Goal: Transaction & Acquisition: Purchase product/service

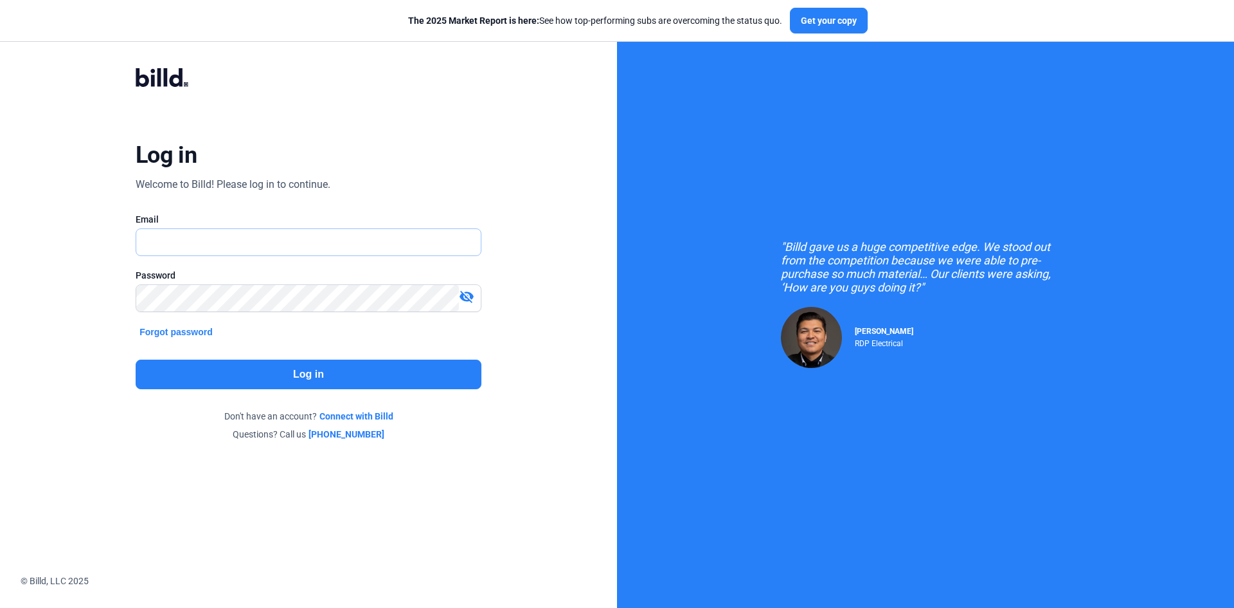
type input "[EMAIL_ADDRESS][DOMAIN_NAME]"
click at [298, 374] on button "Log in" at bounding box center [309, 374] width 346 height 30
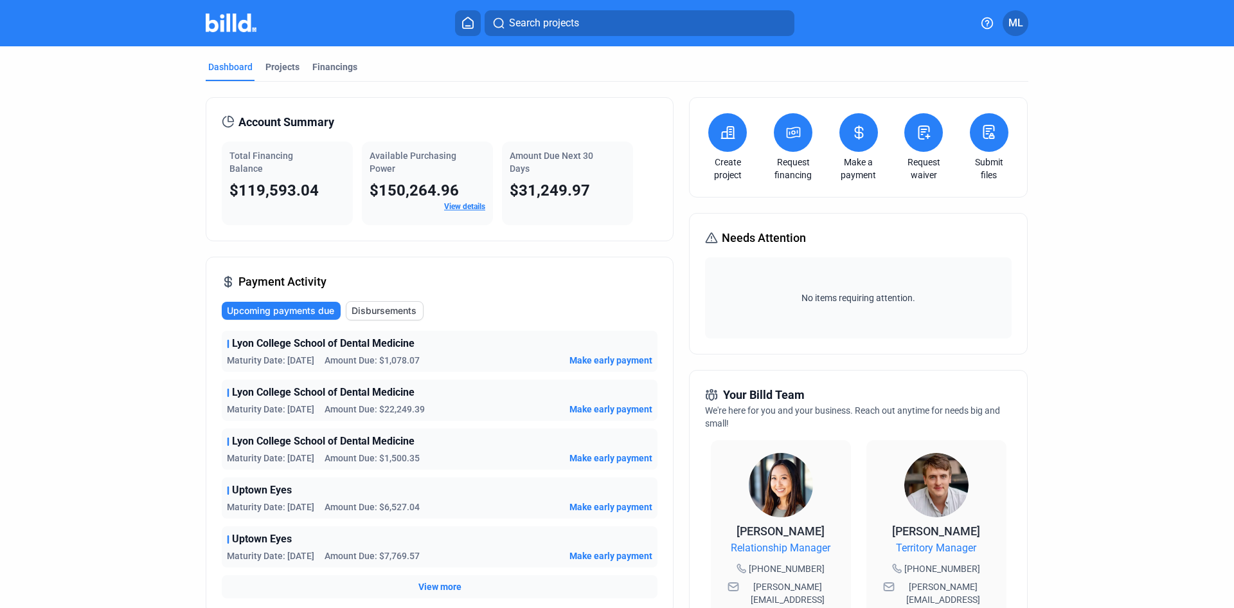
click at [601, 359] on span "Make early payment" at bounding box center [611, 360] width 83 height 13
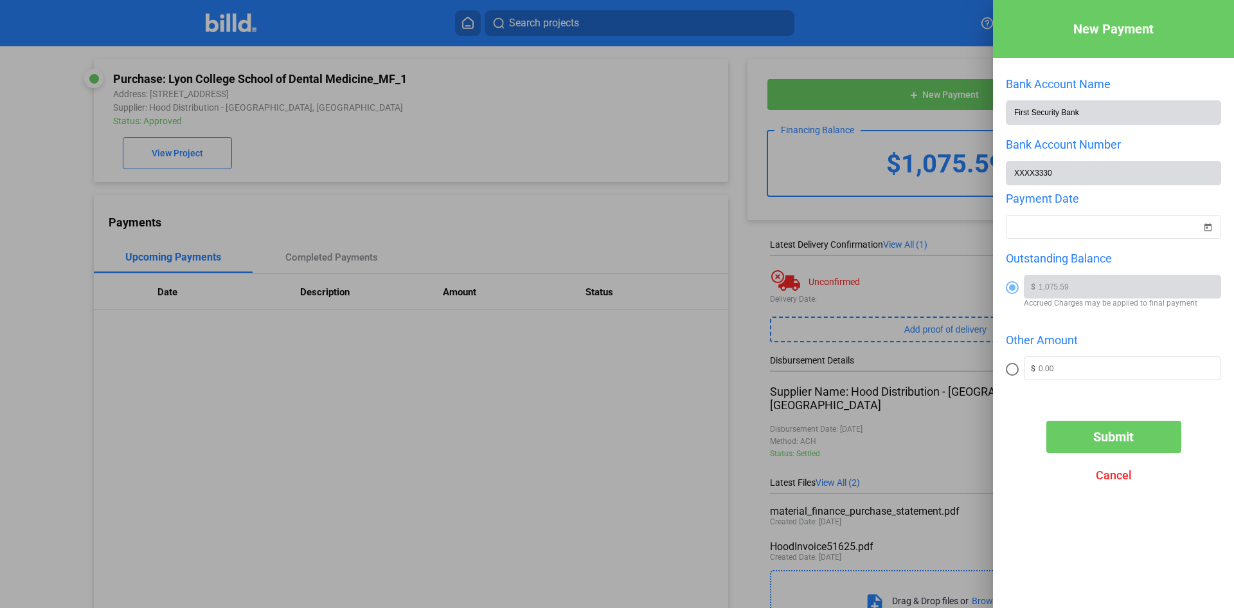
click at [1115, 442] on span "Submit" at bounding box center [1114, 436] width 41 height 15
click at [1066, 226] on div "New Payment Bank Account Name First Security Bank Bank Account Number XXXX3330 …" at bounding box center [617, 304] width 1234 height 608
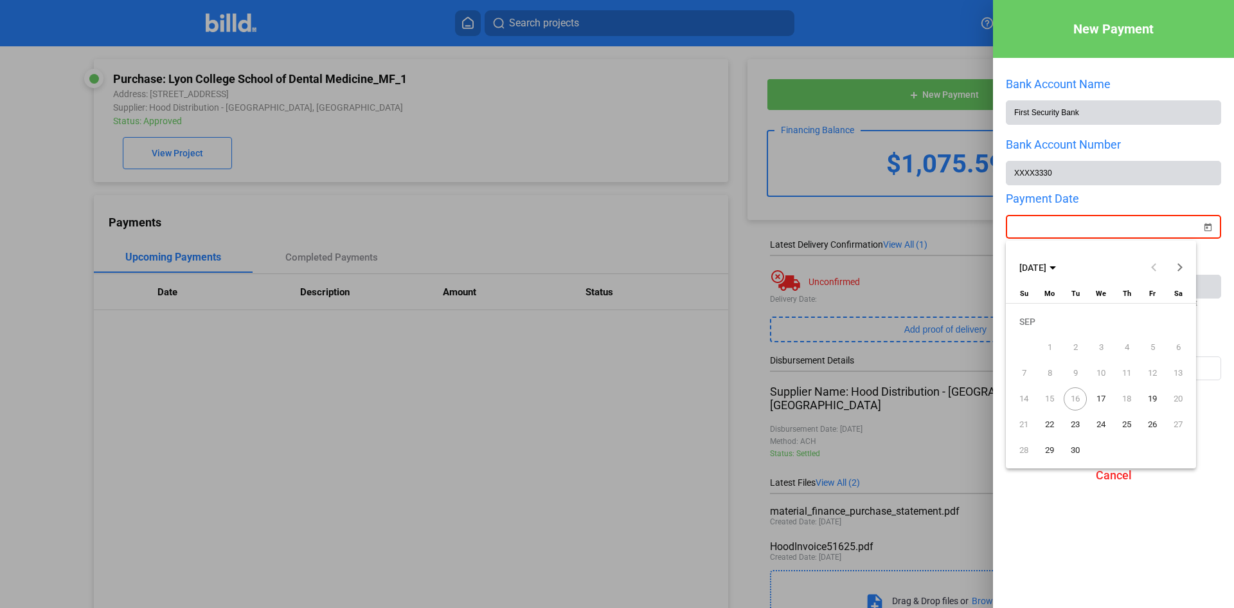
click at [1099, 395] on span "17" at bounding box center [1101, 398] width 23 height 23
type input "[DATE]"
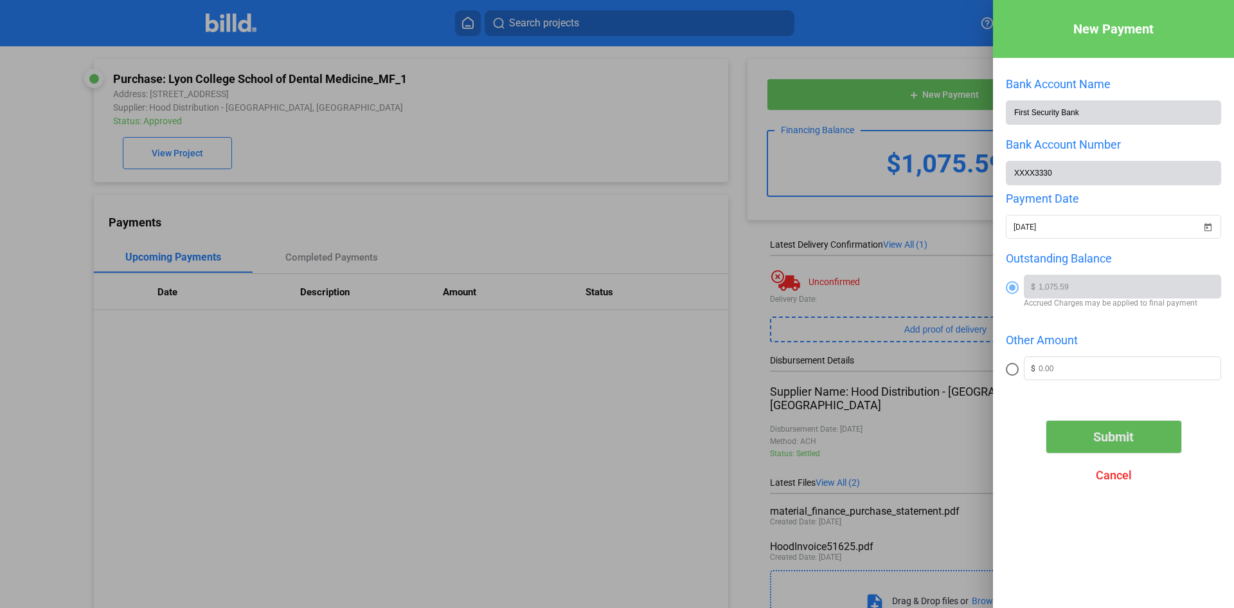
click at [1107, 441] on span "Submit" at bounding box center [1114, 436] width 41 height 15
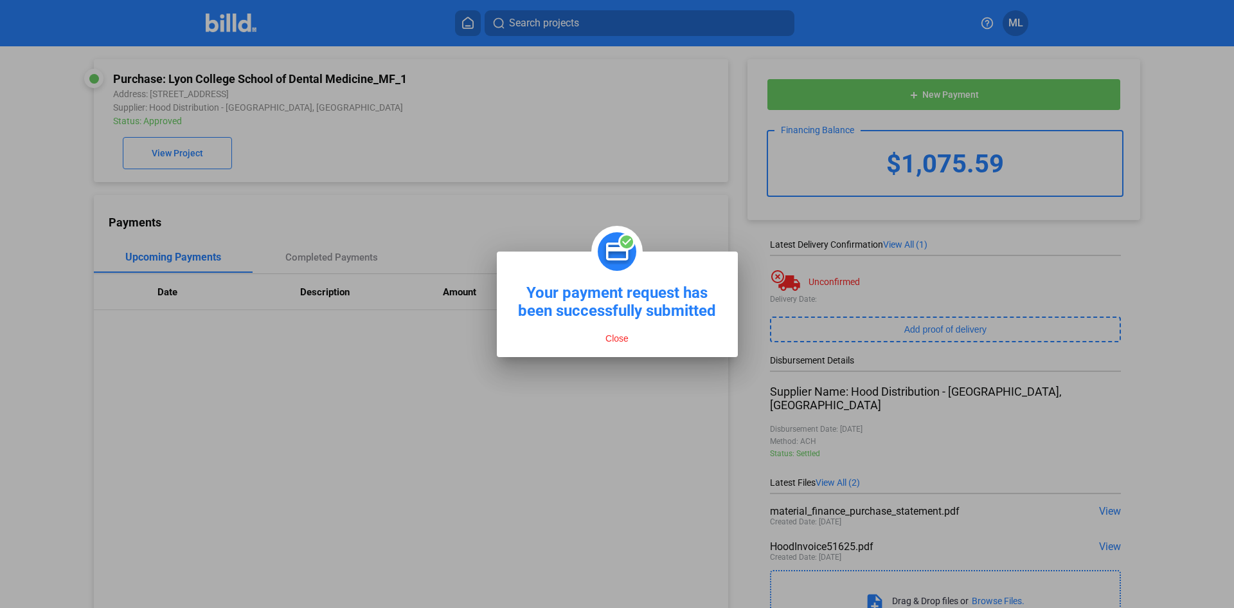
click at [615, 336] on button "Close" at bounding box center [617, 338] width 31 height 12
